Goal: Register for event/course

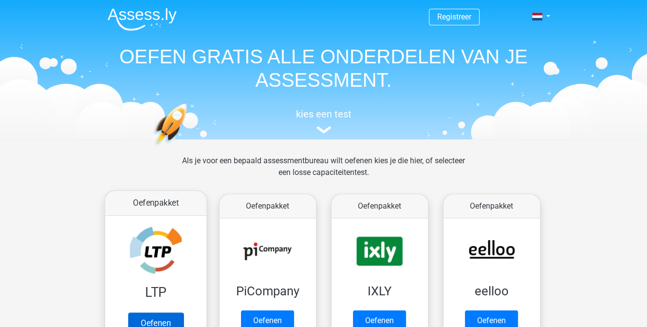
scroll to position [49, 0]
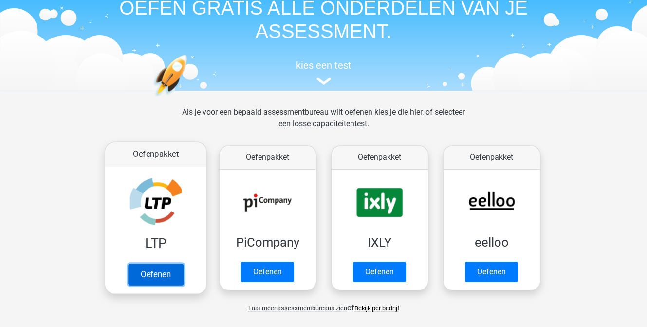
click at [141, 277] on link "Oefenen" at bounding box center [156, 273] width 56 height 21
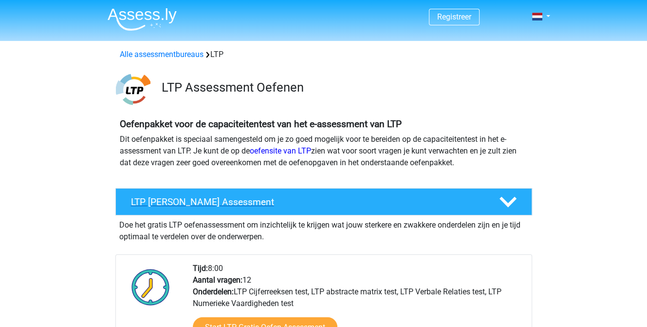
click at [204, 192] on div "LTP [PERSON_NAME] Assessment" at bounding box center [323, 201] width 417 height 27
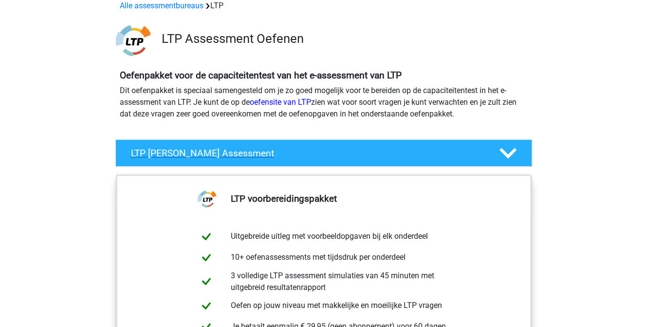
scroll to position [146, 0]
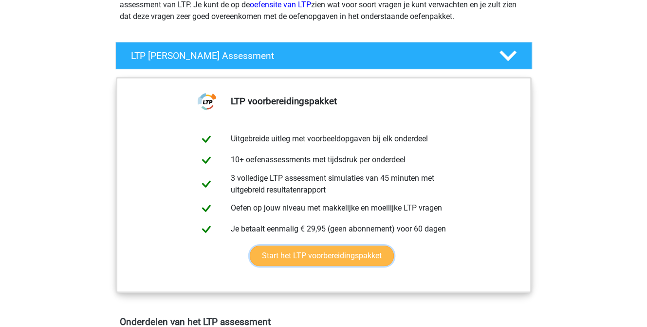
click at [362, 256] on link "Start het LTP voorbereidingspakket" at bounding box center [322, 255] width 144 height 20
